Goal: Information Seeking & Learning: Learn about a topic

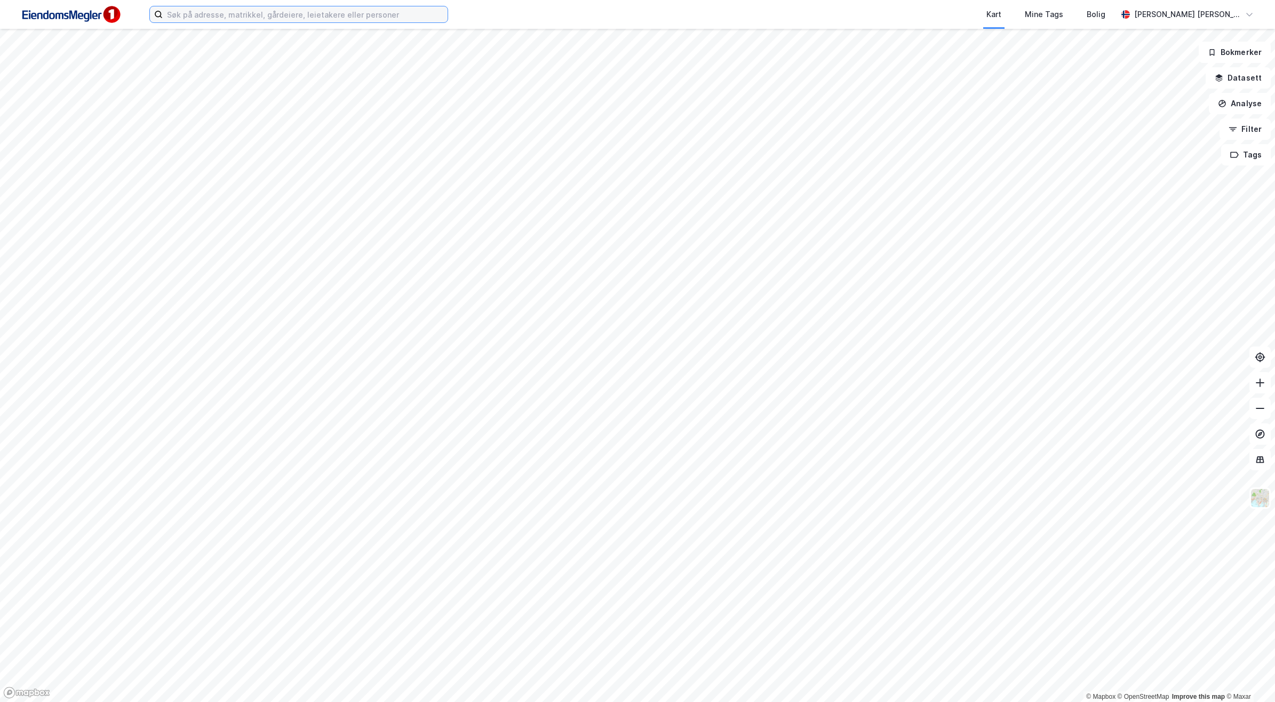
click at [313, 18] on input at bounding box center [305, 14] width 285 height 16
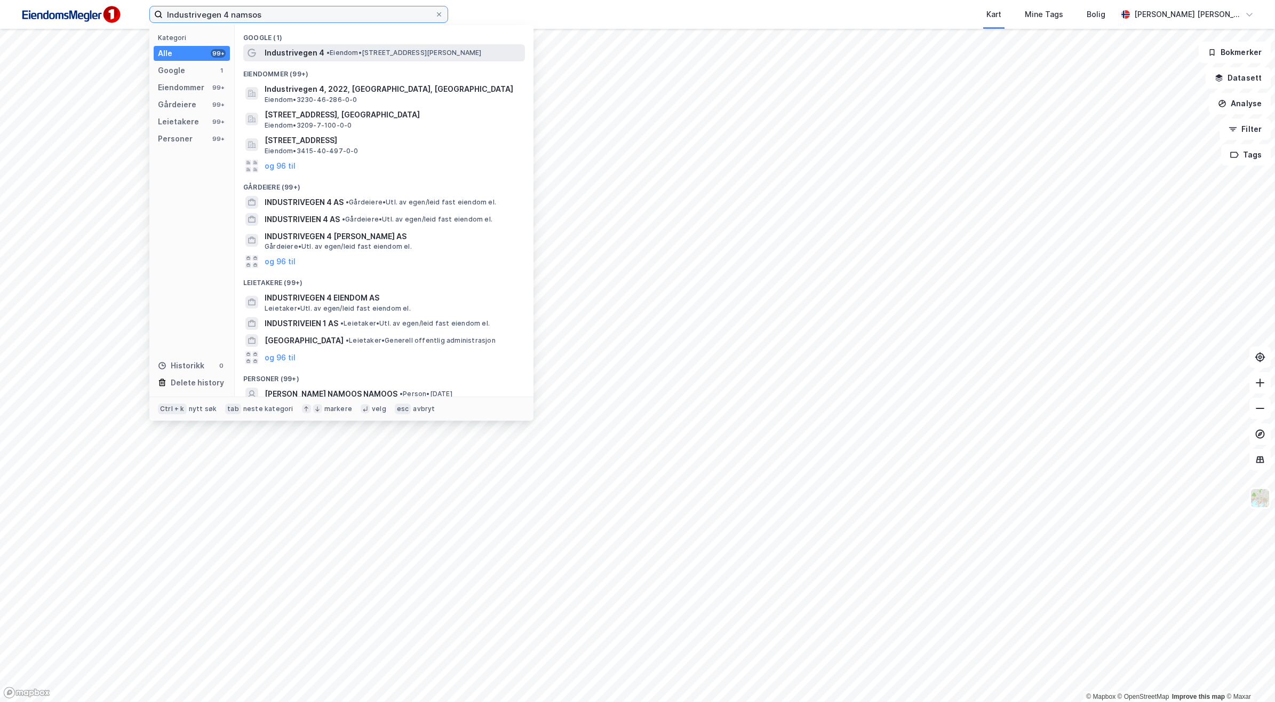
type input "Industrivegen 4 namsos"
click at [327, 54] on span "•" at bounding box center [328, 53] width 3 height 8
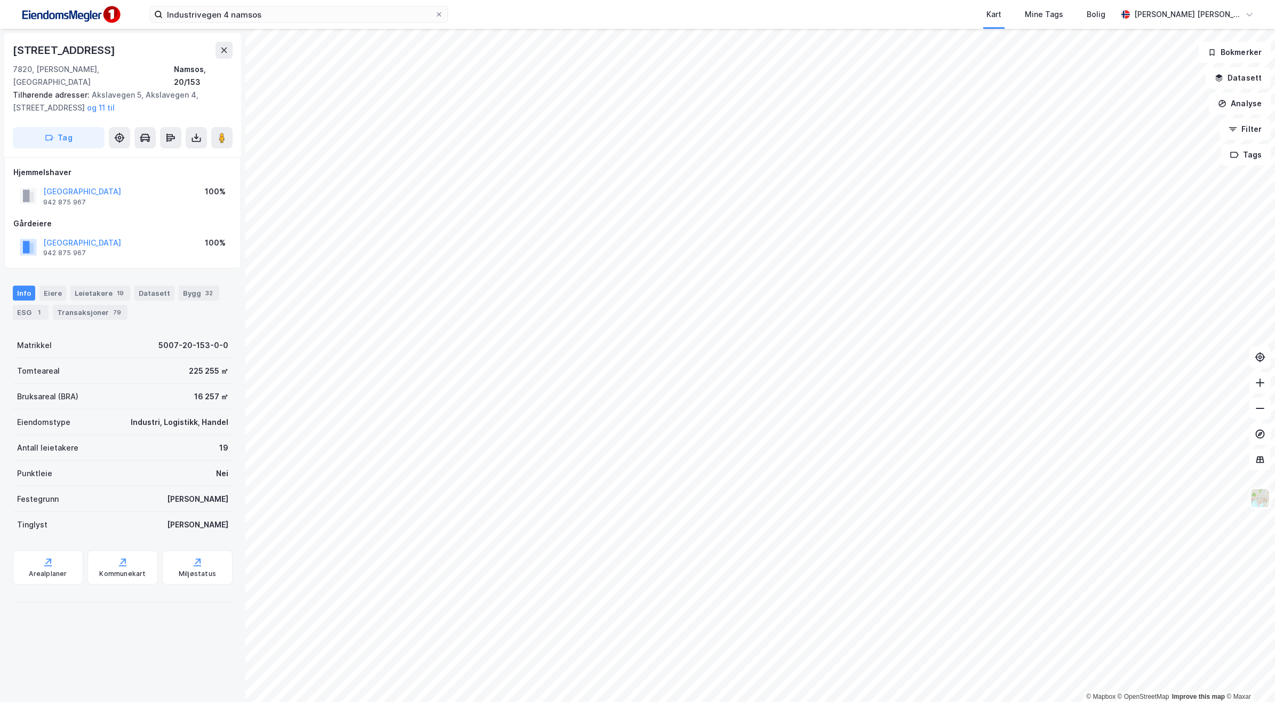
click at [902, 521] on div "© Mapbox © OpenStreetMap Improve this map © Maxar [STREET_ADDRESS][PERSON_NAME]…" at bounding box center [637, 365] width 1275 height 673
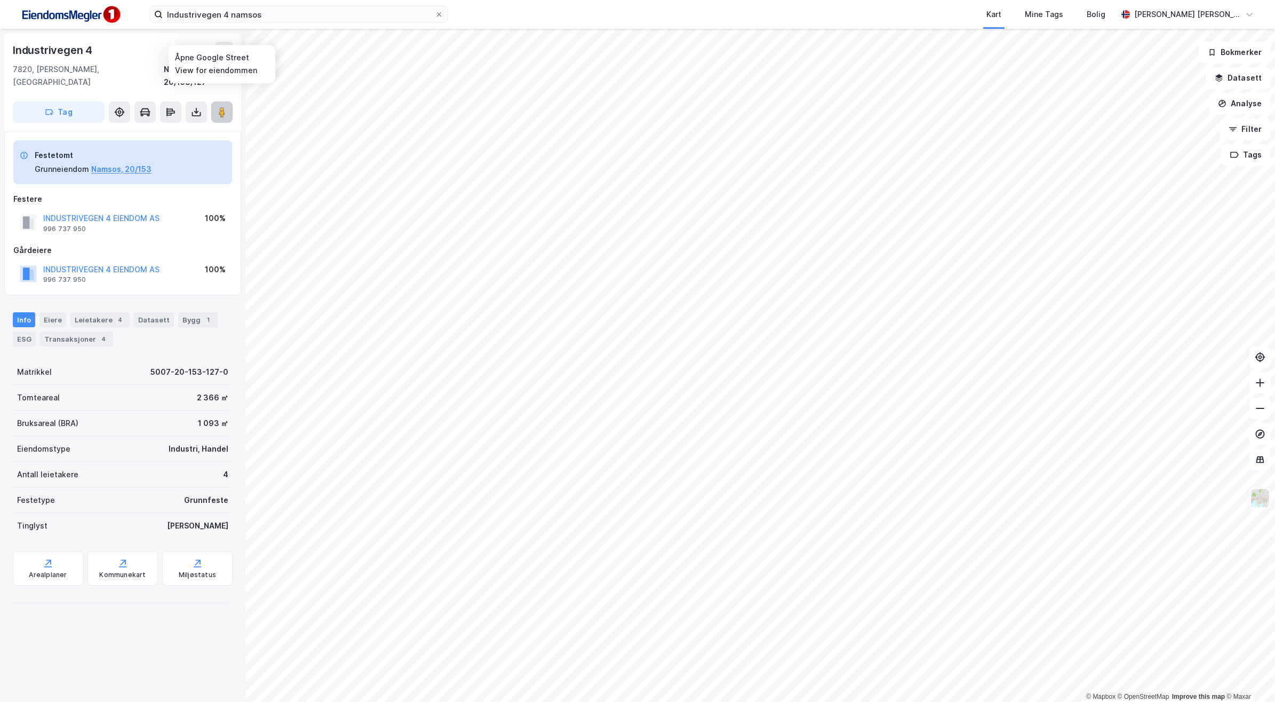
click at [222, 107] on image at bounding box center [222, 112] width 6 height 11
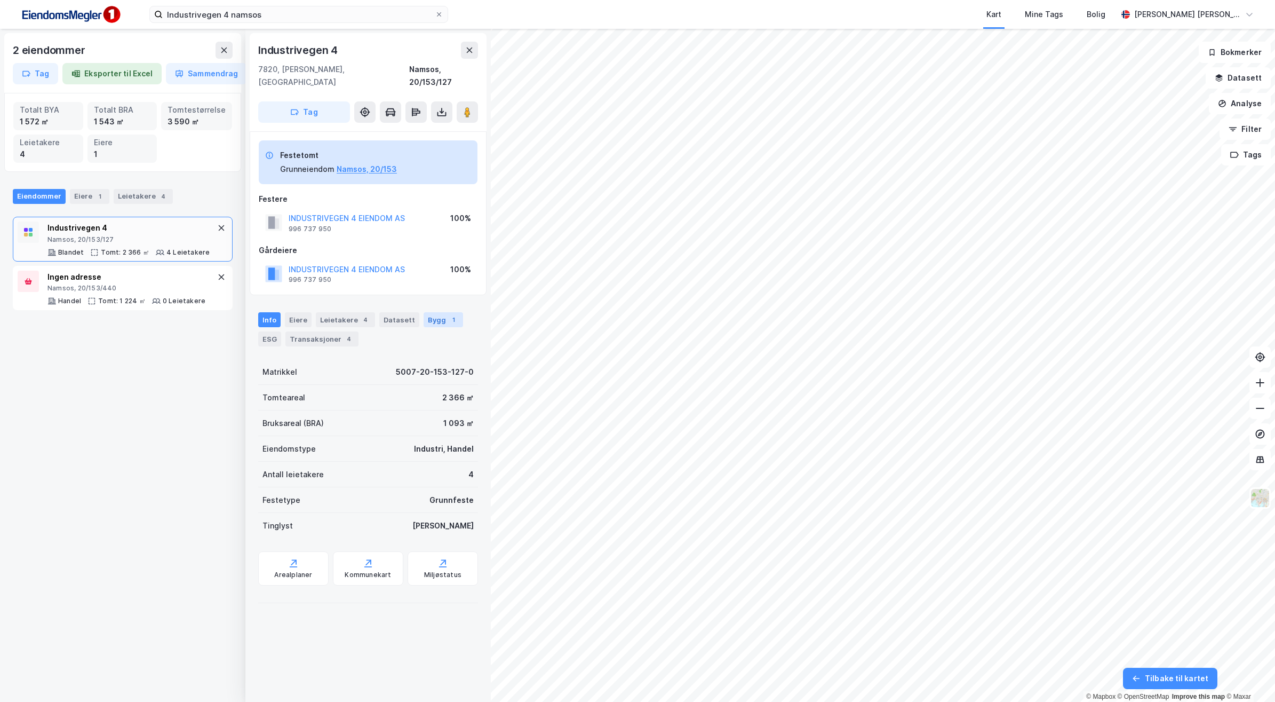
click at [425, 312] on div "Bygg 1" at bounding box center [443, 319] width 39 height 15
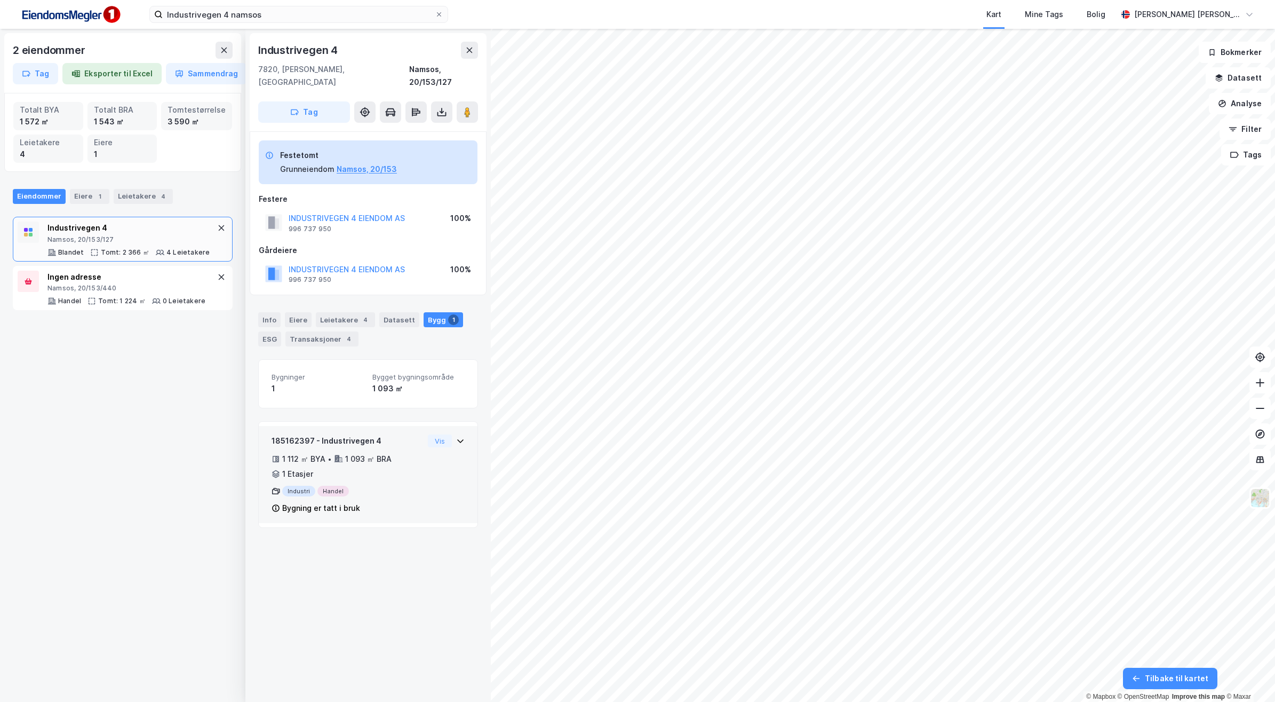
click at [456, 436] on icon at bounding box center [460, 440] width 9 height 9
click at [429, 434] on button "Vis" at bounding box center [440, 440] width 24 height 13
